Goal: Find specific page/section: Find specific page/section

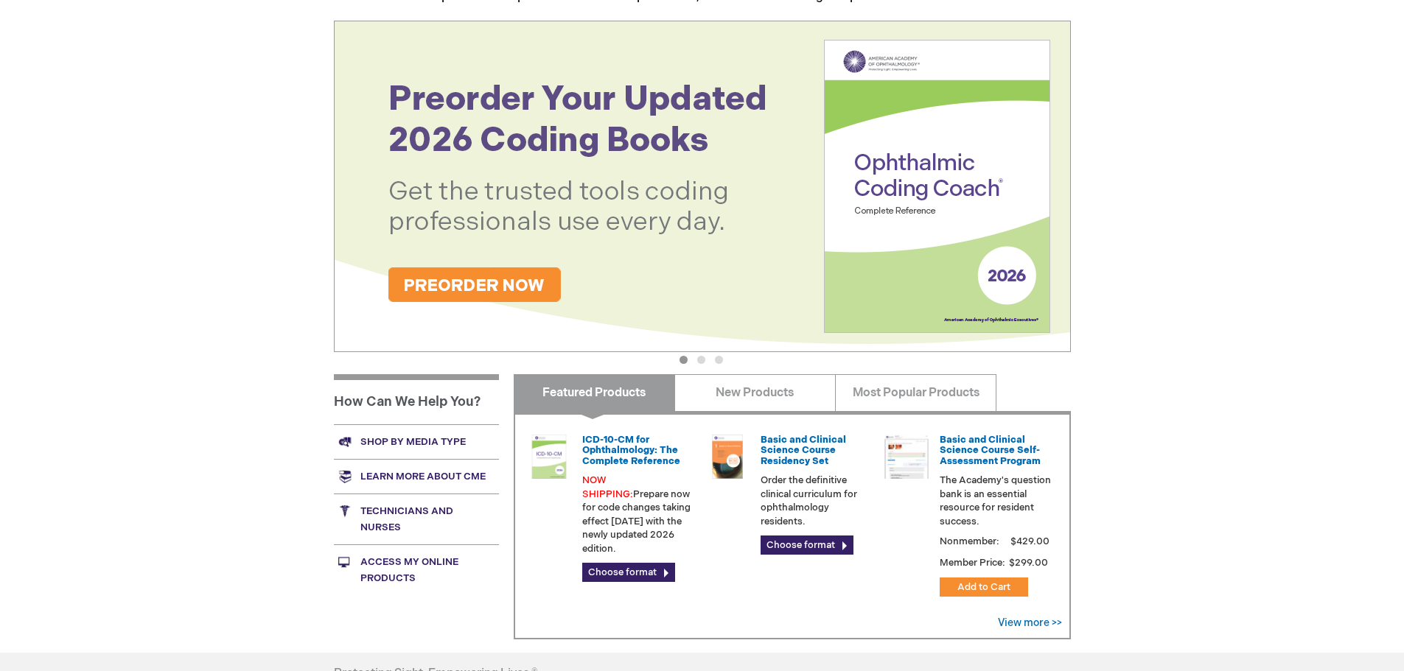
scroll to position [295, 0]
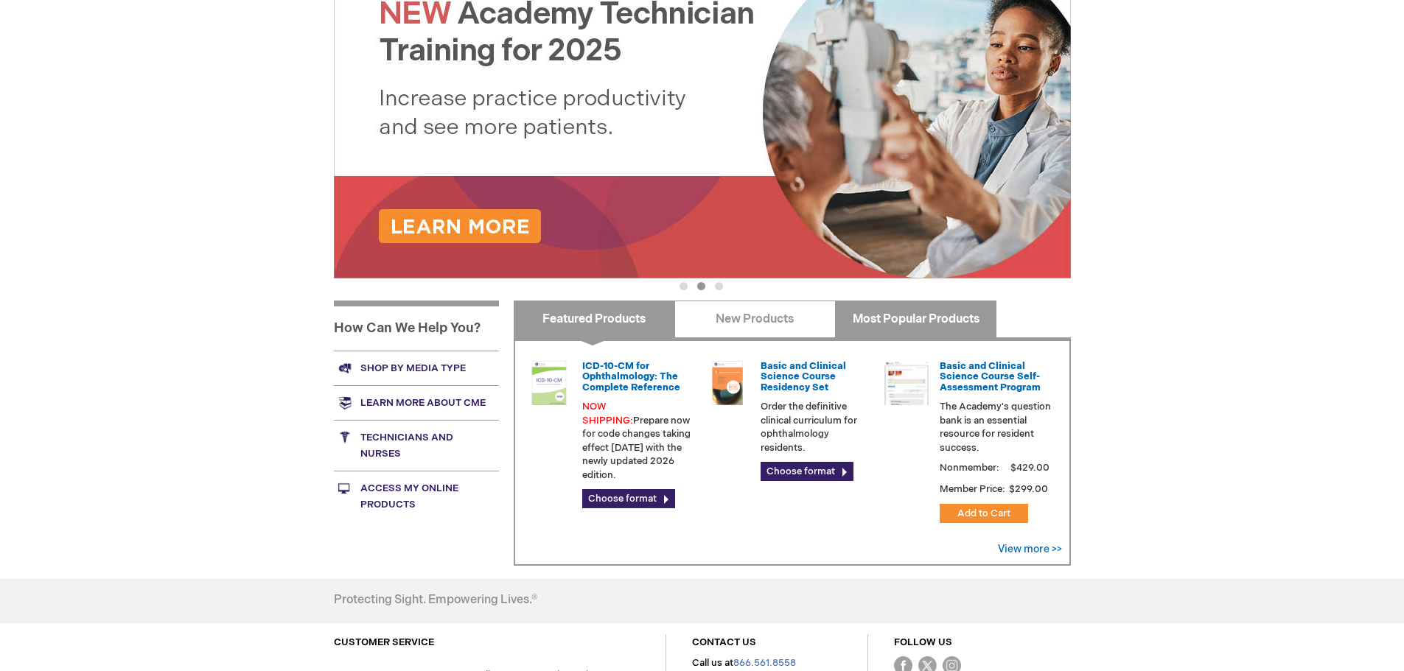
click at [867, 323] on link "Most Popular Products" at bounding box center [915, 319] width 161 height 37
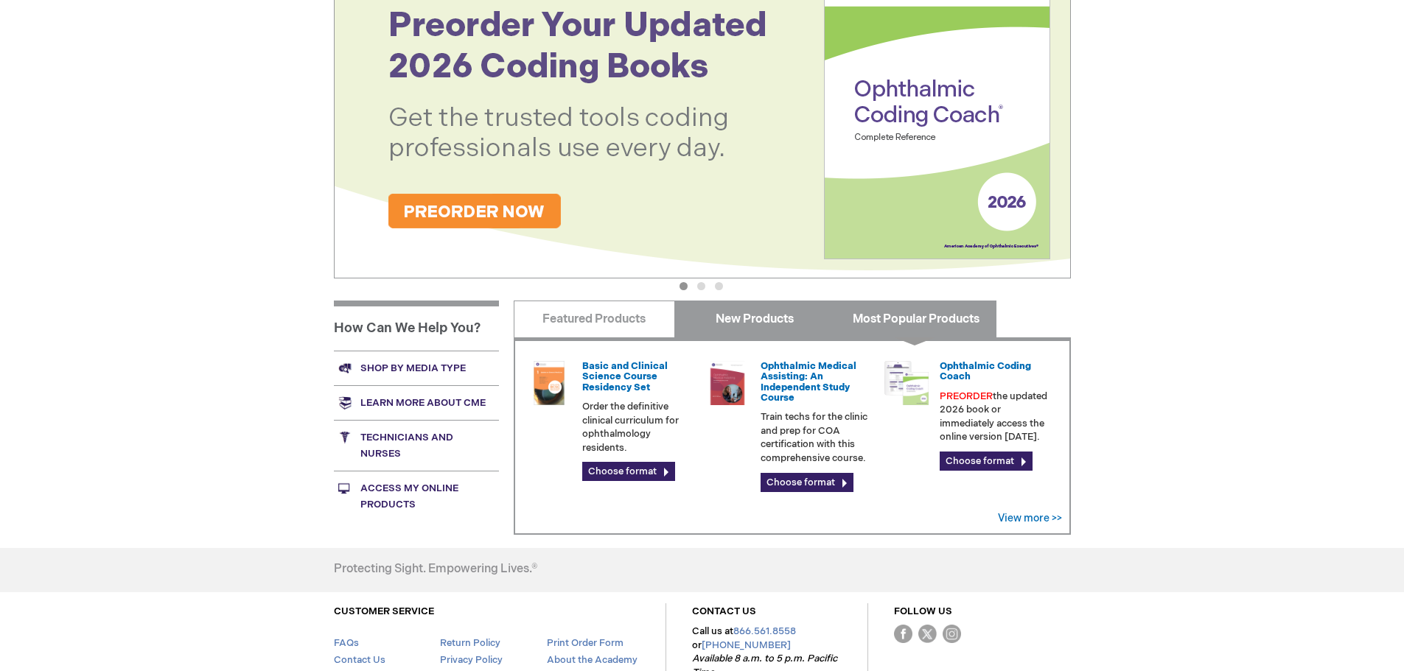
click at [757, 321] on link "New Products" at bounding box center [754, 319] width 161 height 37
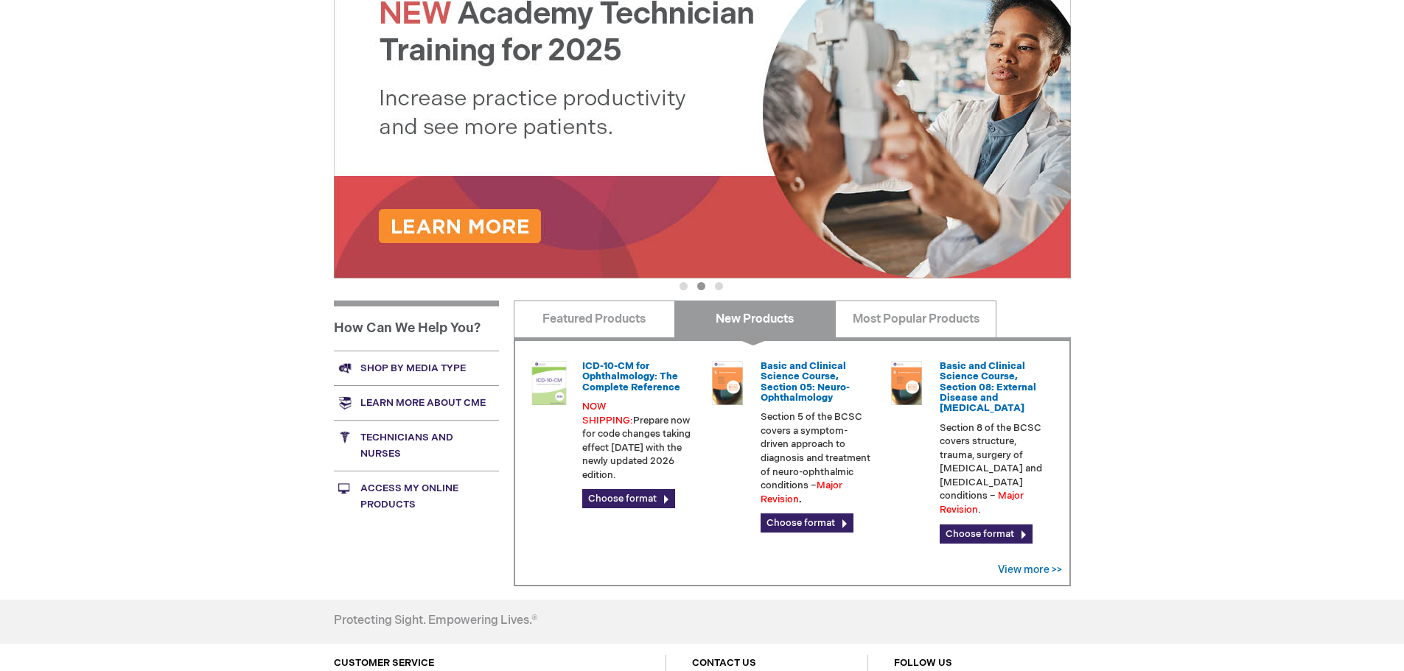
click at [428, 365] on link "Shop by media type" at bounding box center [416, 368] width 165 height 35
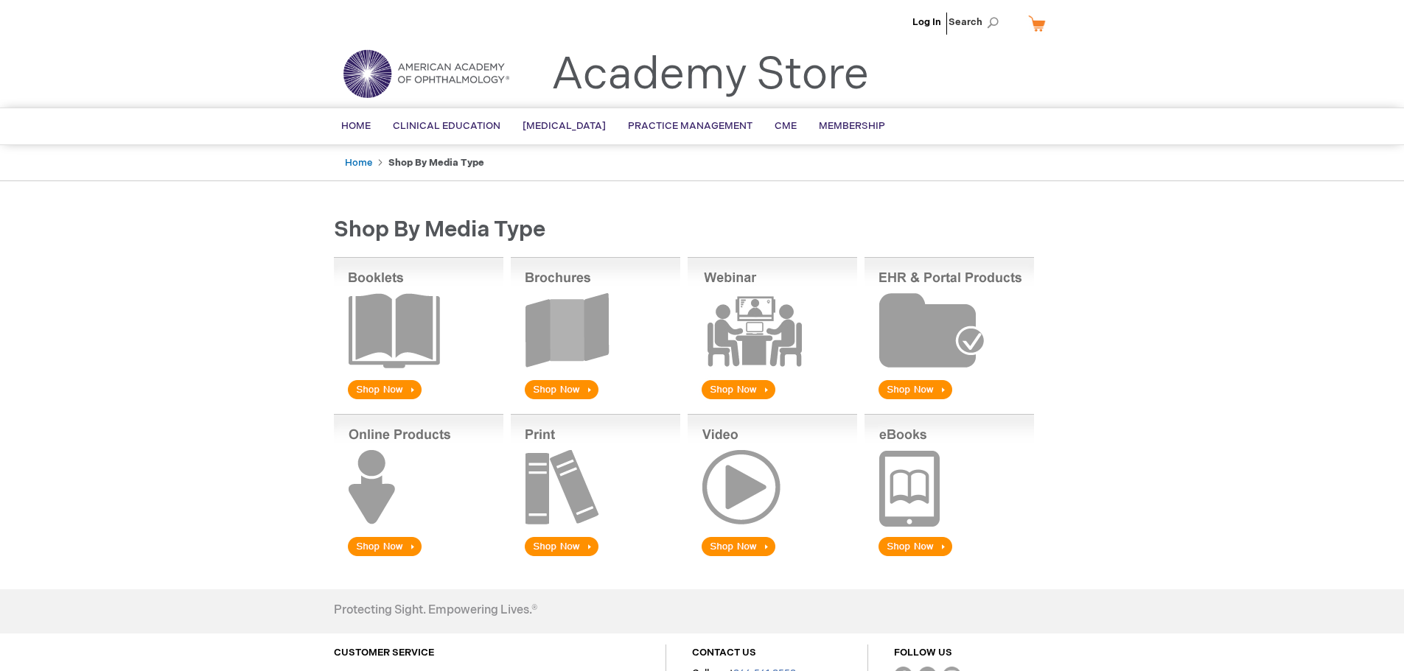
click at [900, 548] on img at bounding box center [948, 486] width 169 height 145
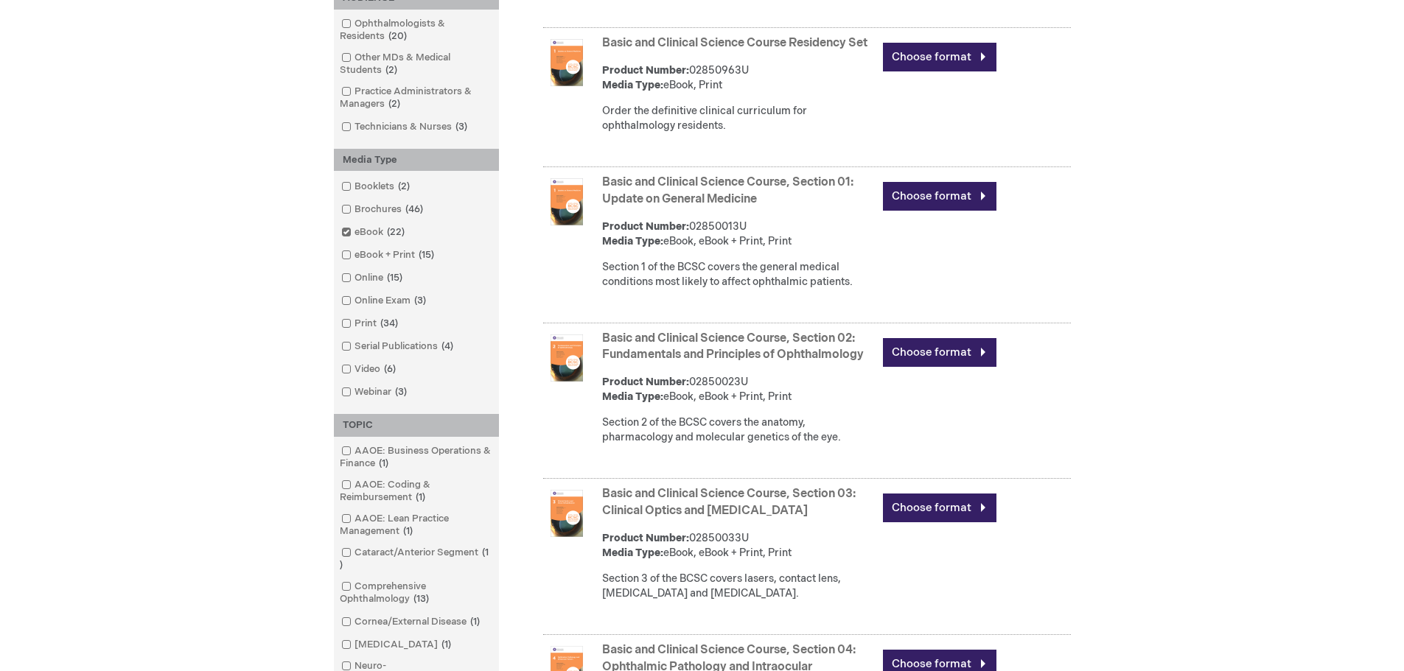
scroll to position [516, 0]
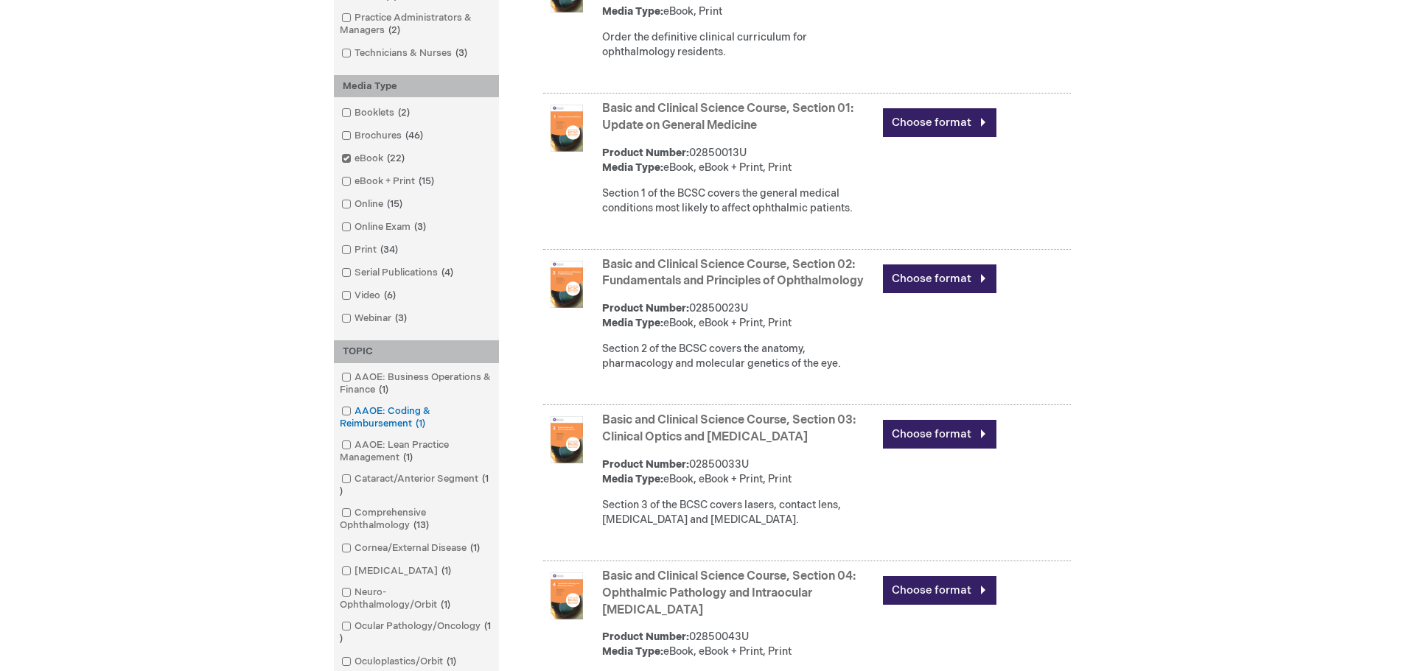
click at [354, 414] on span at bounding box center [354, 411] width 0 height 12
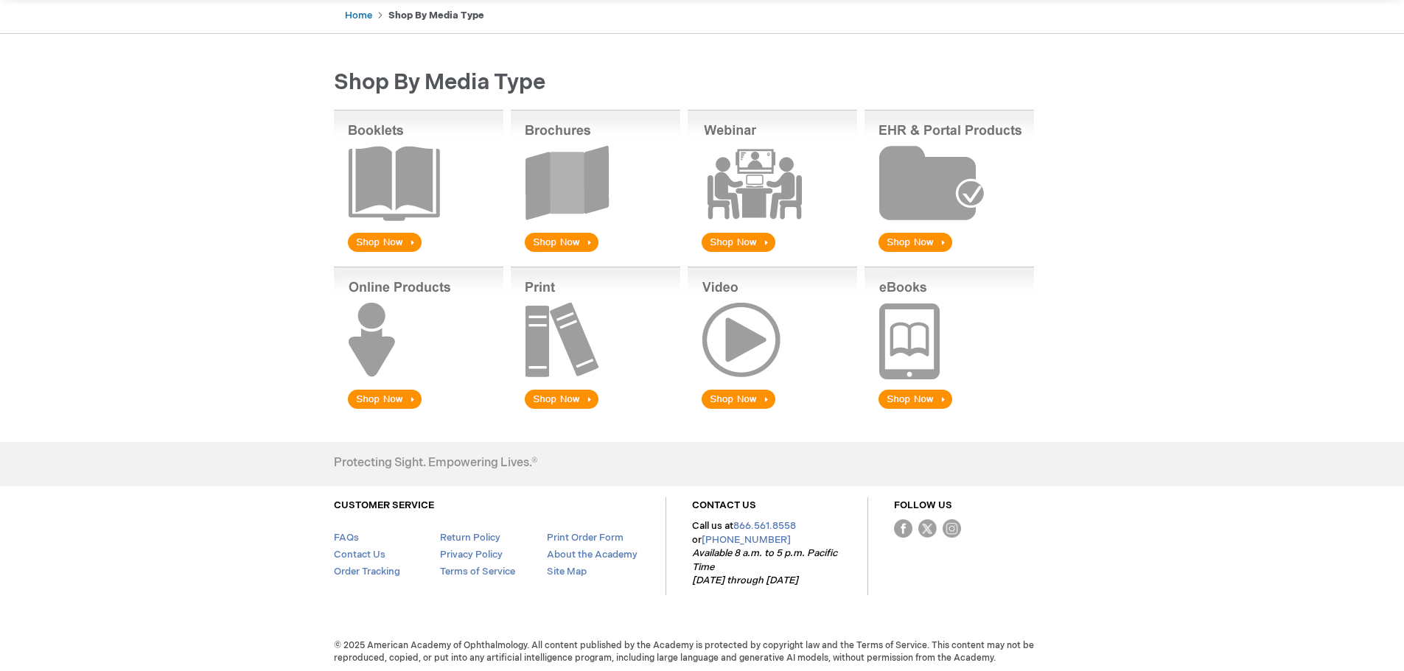
scroll to position [152, 0]
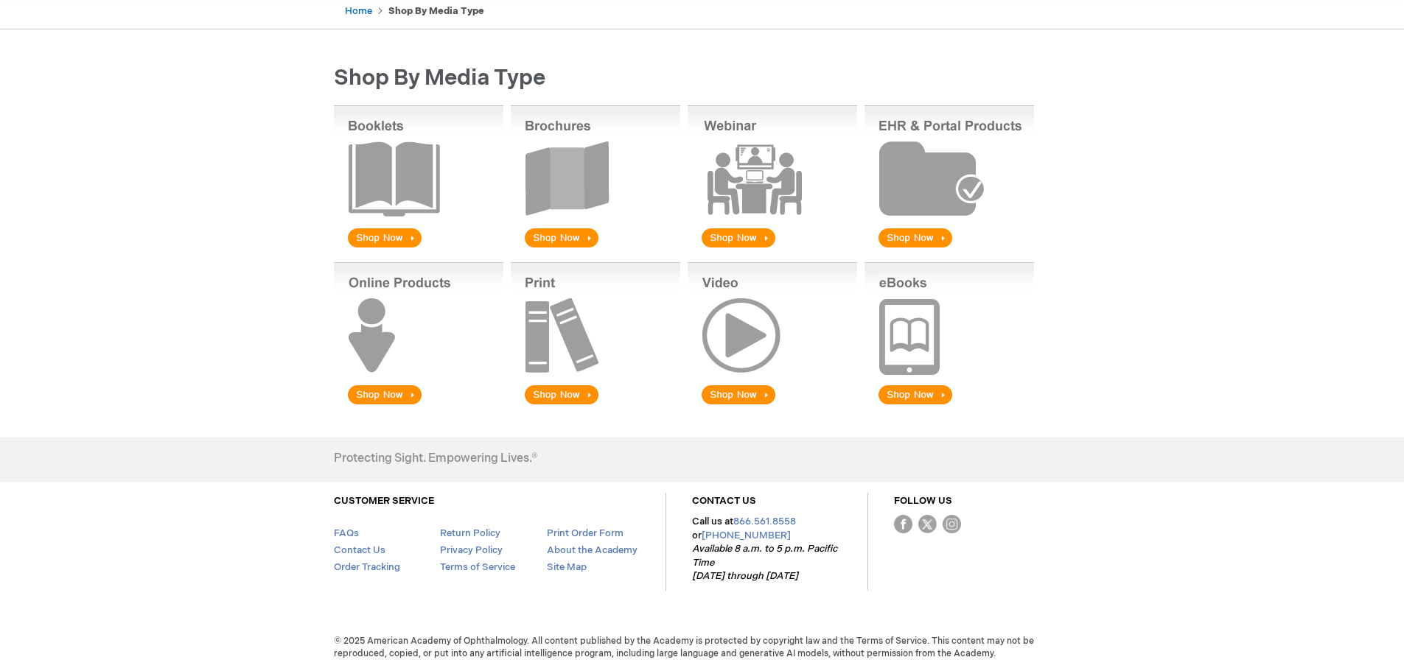
click at [915, 324] on img at bounding box center [948, 334] width 169 height 145
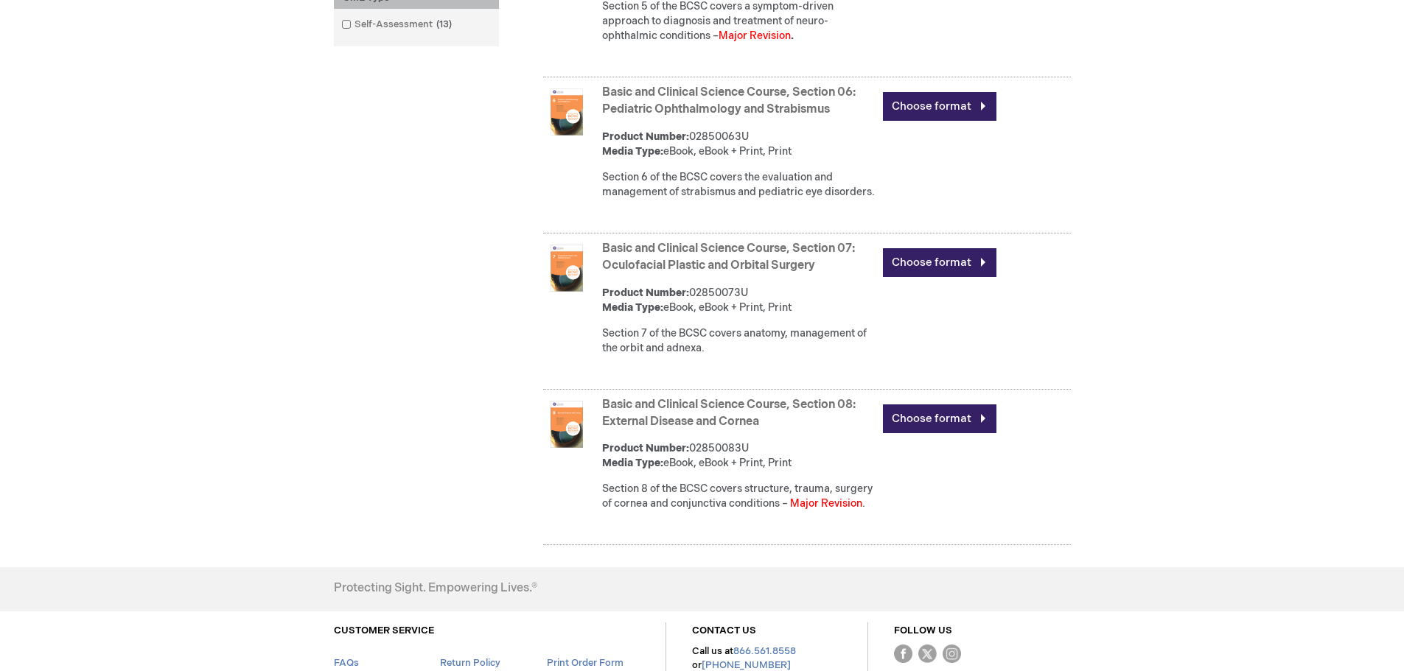
scroll to position [1400, 0]
